Goal: Information Seeking & Learning: Learn about a topic

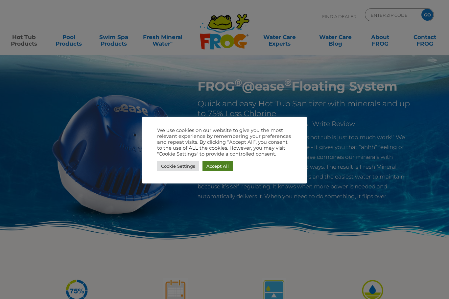
click at [215, 168] on link "Accept All" at bounding box center [217, 166] width 30 height 10
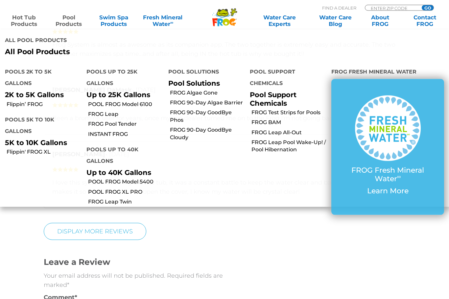
scroll to position [1287, 0]
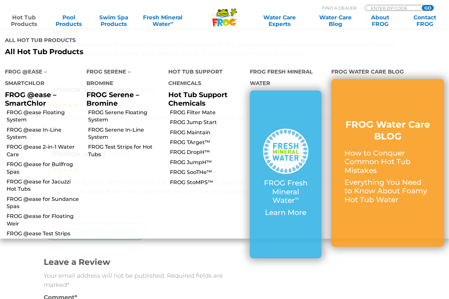
click at [28, 22] on link "Hot Tub Products" at bounding box center [24, 20] width 35 height 13
click at [27, 109] on link "FROG @ease Floating System" at bounding box center [44, 116] width 75 height 15
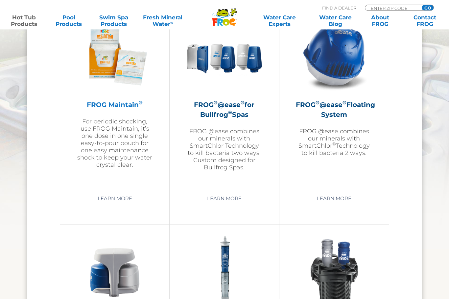
scroll to position [751, 0]
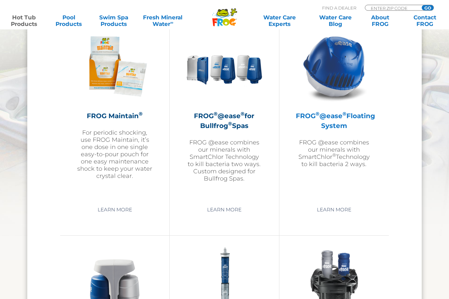
click at [331, 126] on h2 "FROG ® @ease ® Floating System" at bounding box center [334, 121] width 77 height 20
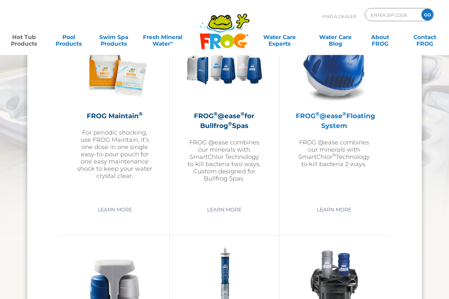
scroll to position [773, 0]
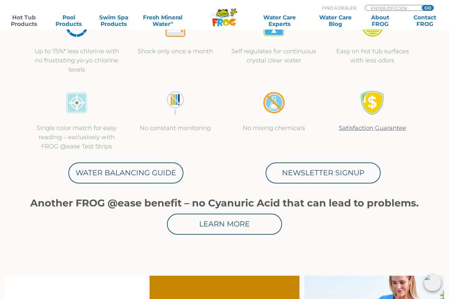
scroll to position [265, 0]
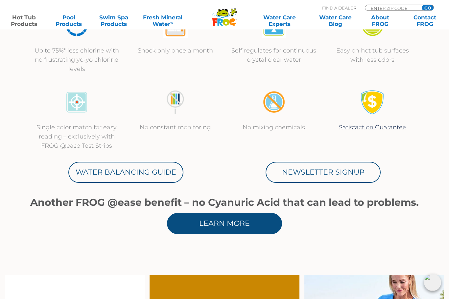
click at [216, 227] on link "Learn More" at bounding box center [224, 224] width 115 height 21
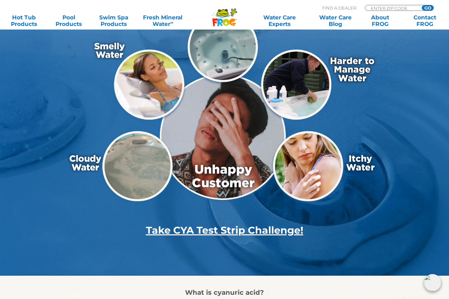
scroll to position [121, 0]
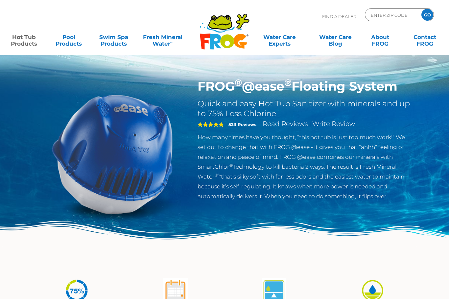
click at [147, 141] on img at bounding box center [112, 154] width 150 height 150
click at [231, 86] on h1 "FROG ® @ease ® Floating System" at bounding box center [304, 86] width 215 height 15
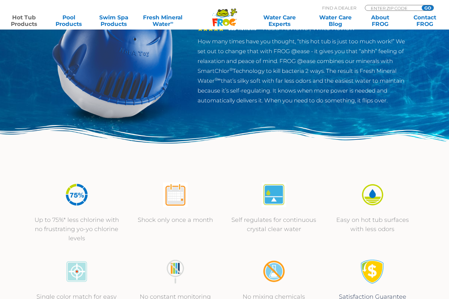
scroll to position [128, 0]
